Goal: Information Seeking & Learning: Check status

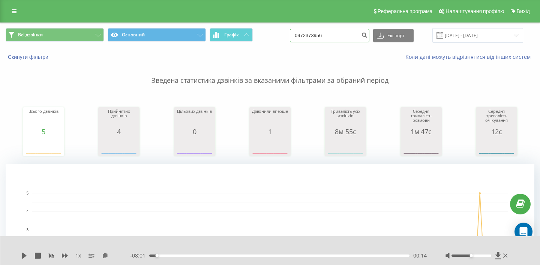
click at [328, 36] on input "0972373956" at bounding box center [330, 36] width 80 height 14
paste input "674020720"
type input "0674020720"
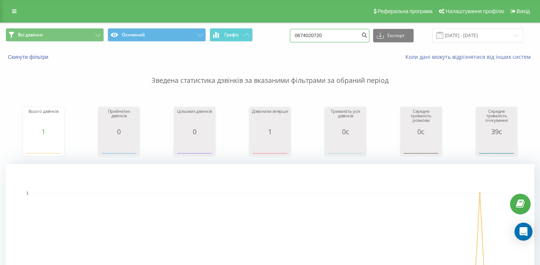
click at [327, 37] on input "0674020720" at bounding box center [330, 36] width 80 height 14
paste input "936542414"
type input "0936542414"
click at [321, 29] on input "0936542414" at bounding box center [330, 36] width 80 height 14
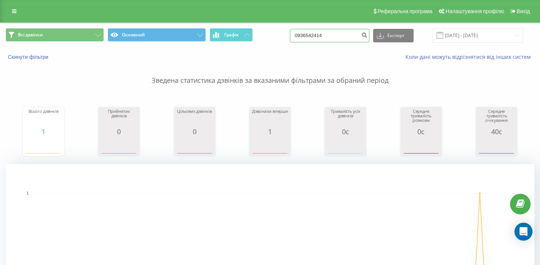
click at [321, 29] on input "0936542414" at bounding box center [330, 36] width 80 height 14
paste input "0503117"
type input "0930503117"
click at [345, 38] on input "0930503117" at bounding box center [330, 36] width 80 height 14
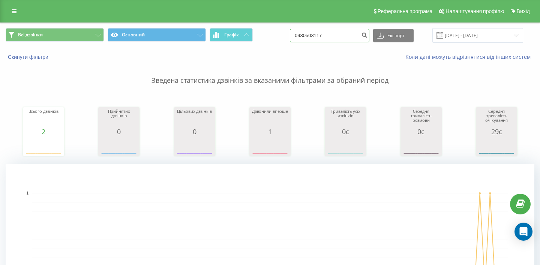
paste input "631173714"
type input "0631173714"
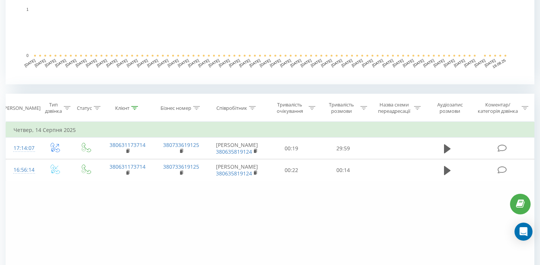
scroll to position [230, 0]
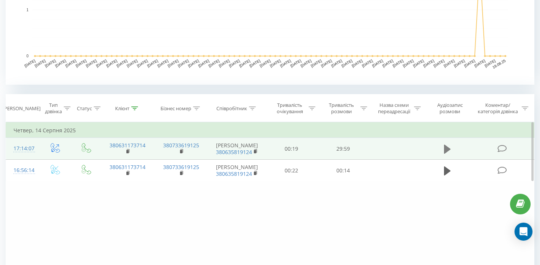
click at [445, 149] on icon at bounding box center [447, 148] width 7 height 9
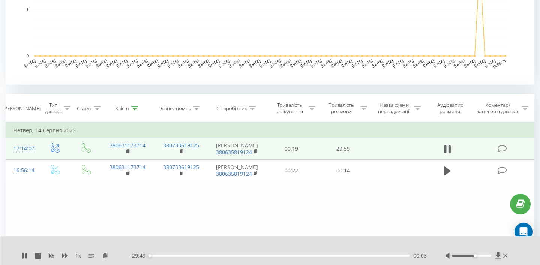
drag, startPoint x: 477, startPoint y: 256, endPoint x: 540, endPoint y: 275, distance: 65.7
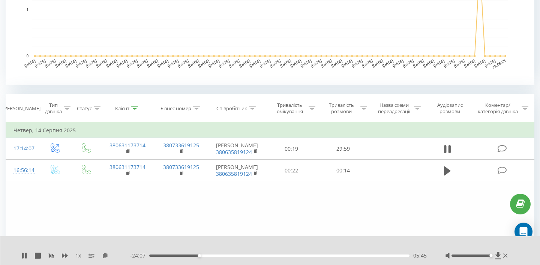
click at [20, 259] on div "1 x - 24:07 05:45 05:45" at bounding box center [270, 250] width 540 height 29
click at [23, 257] on icon at bounding box center [23, 256] width 2 height 6
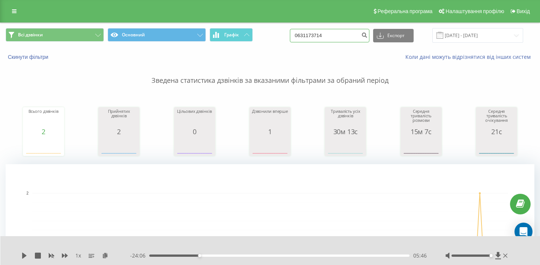
click at [325, 40] on input "0631173714" at bounding box center [330, 36] width 80 height 14
paste input "987720546"
type input "0987720546"
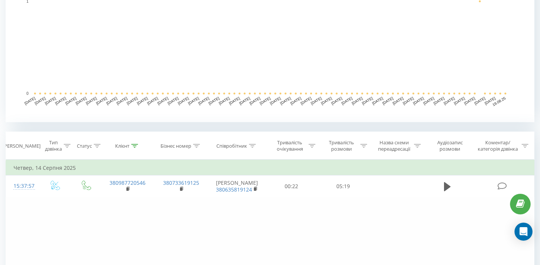
scroll to position [192, 0]
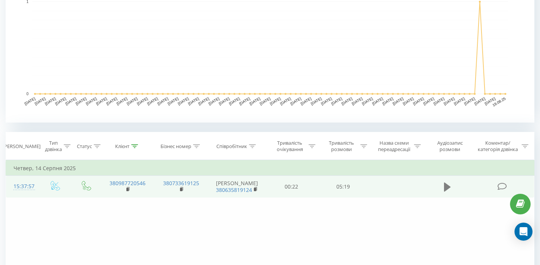
click at [450, 187] on icon at bounding box center [447, 186] width 7 height 9
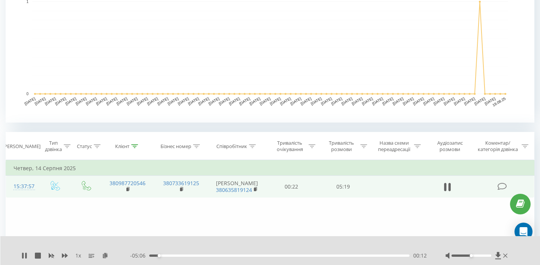
click at [315, 256] on div "00:12" at bounding box center [279, 256] width 260 height 2
click at [21, 256] on div "1 x - 01:45 03:33 03:33" at bounding box center [270, 250] width 540 height 29
click at [22, 256] on icon at bounding box center [23, 256] width 2 height 6
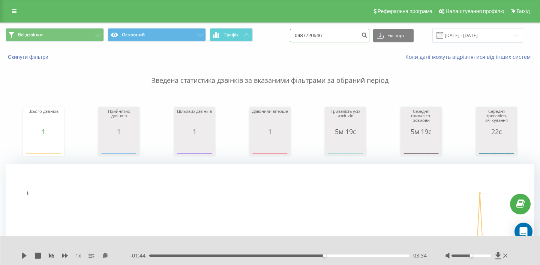
click at [343, 32] on input "0987720546" at bounding box center [330, 36] width 80 height 14
paste input "380674655432"
type input "380674655432"
